Goal: Task Accomplishment & Management: Manage account settings

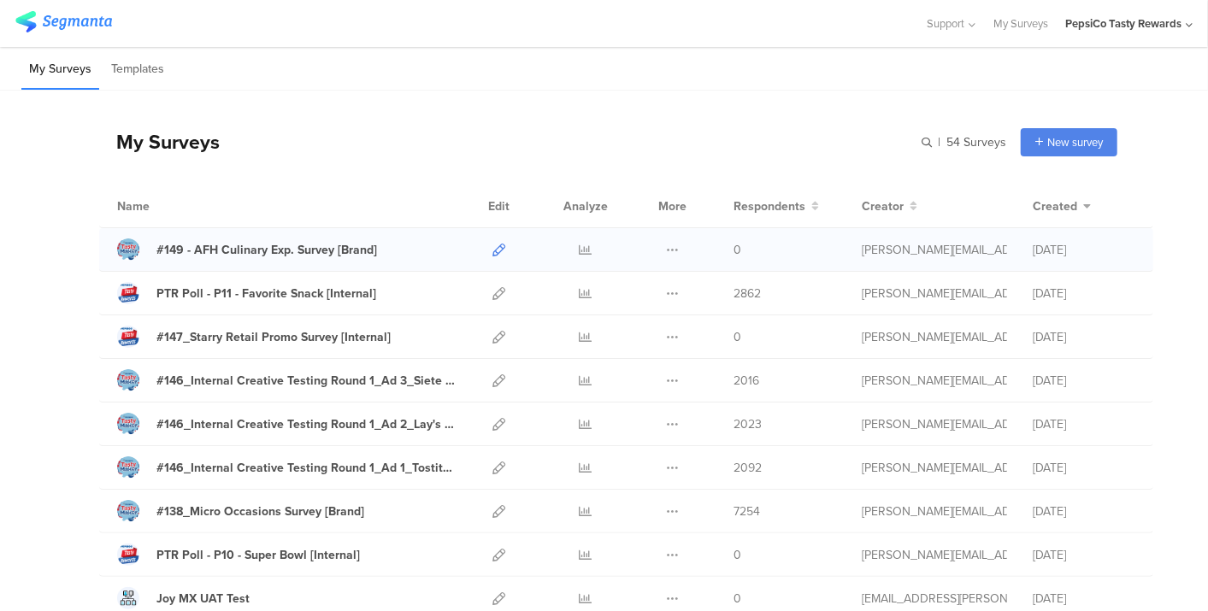
click at [493, 253] on icon at bounding box center [499, 250] width 13 height 13
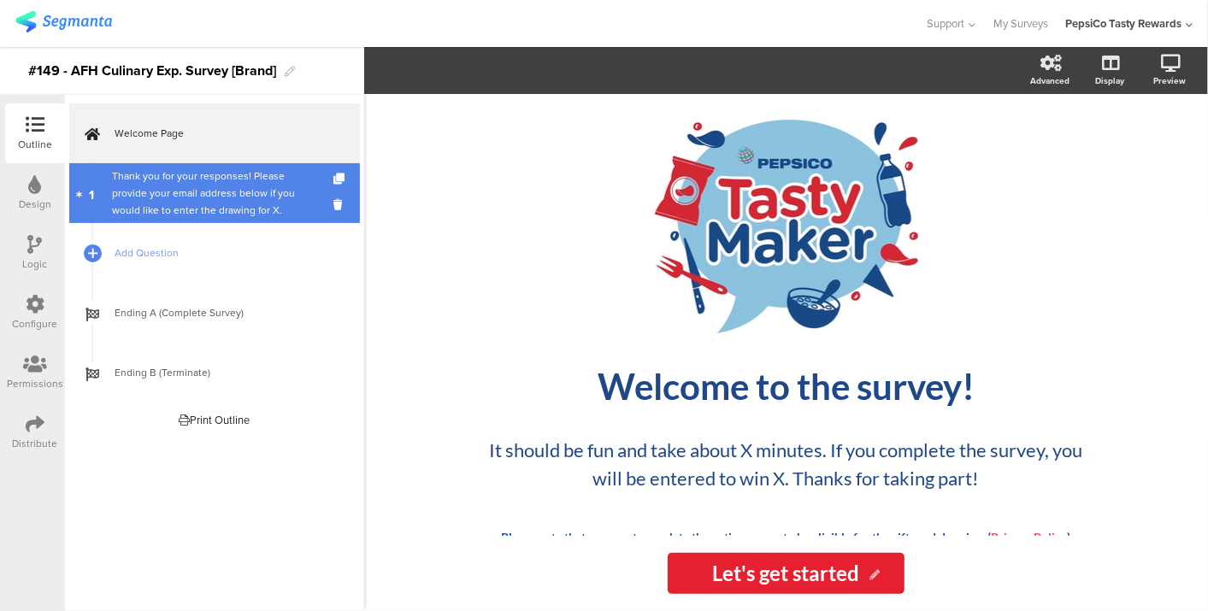
click at [215, 168] on div "Thank you for your responses! Please provide your email address below if you wo…" at bounding box center [214, 193] width 204 height 51
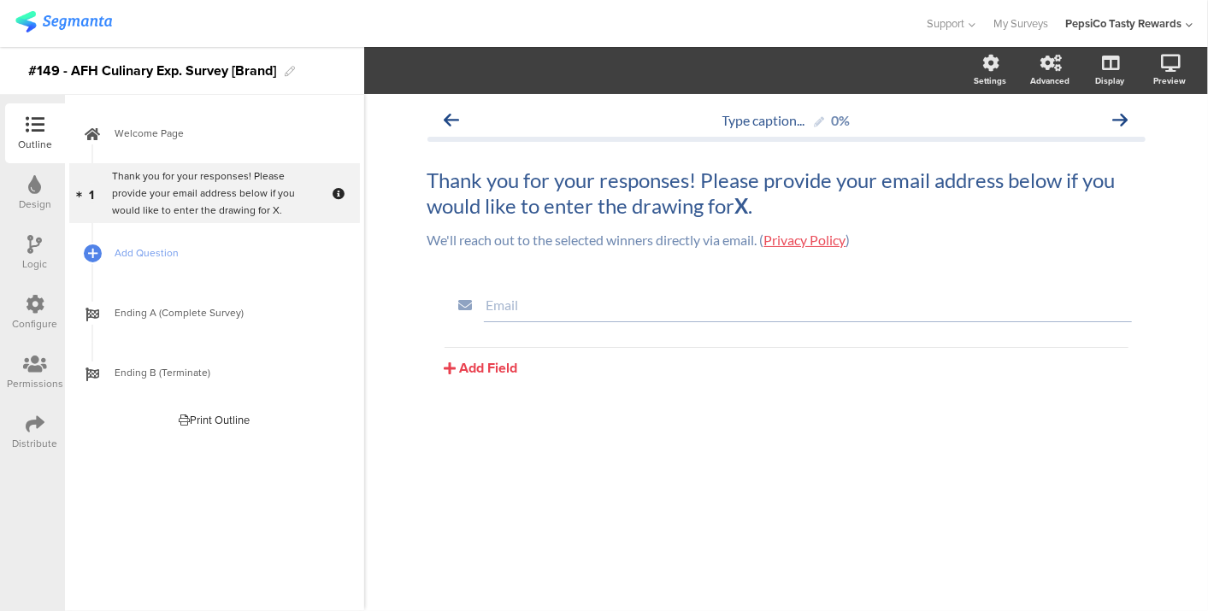
click at [46, 426] on div "Distribute" at bounding box center [35, 433] width 60 height 60
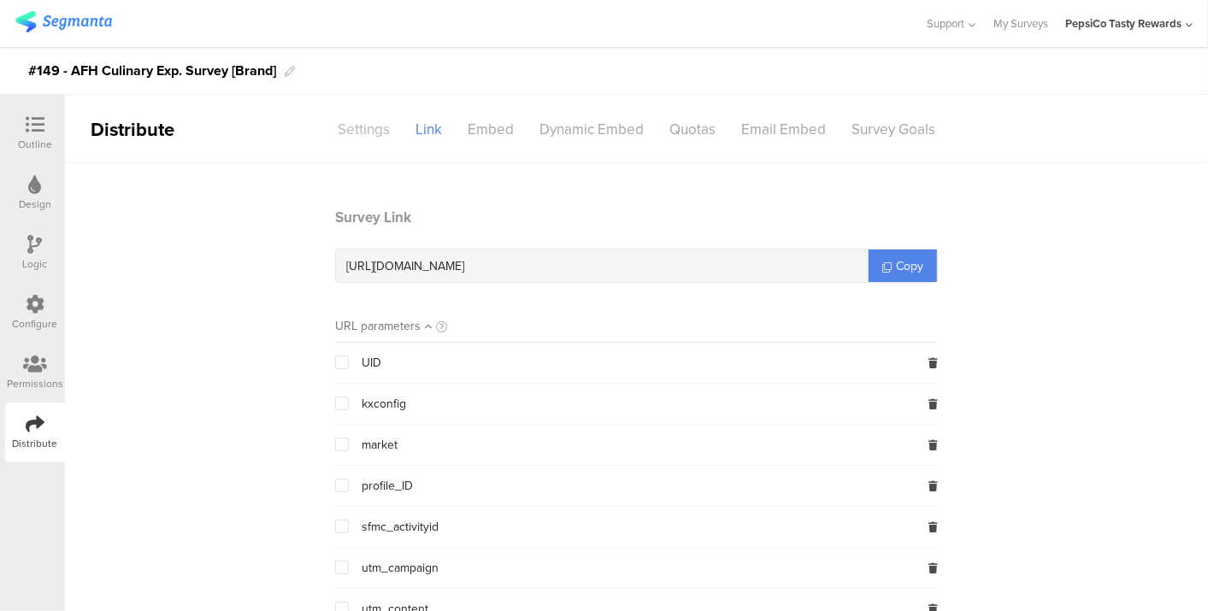
click at [371, 132] on div "Settings" at bounding box center [364, 130] width 78 height 30
